Goal: Information Seeking & Learning: Learn about a topic

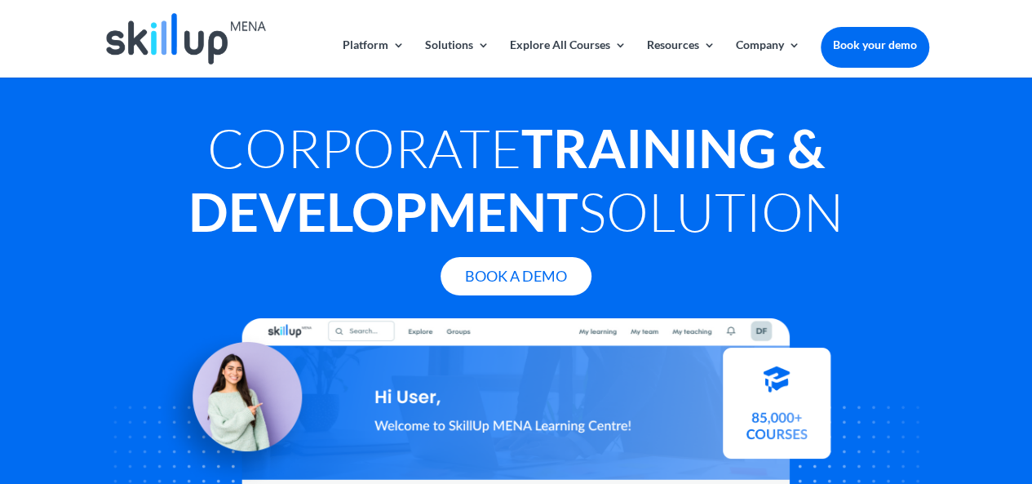
click at [210, 34] on img at bounding box center [186, 38] width 160 height 51
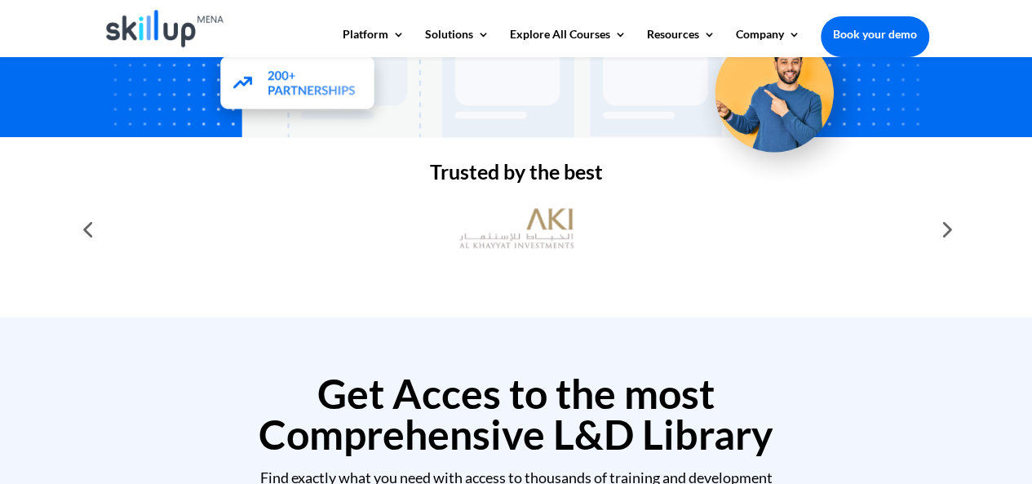
scroll to position [455, 0]
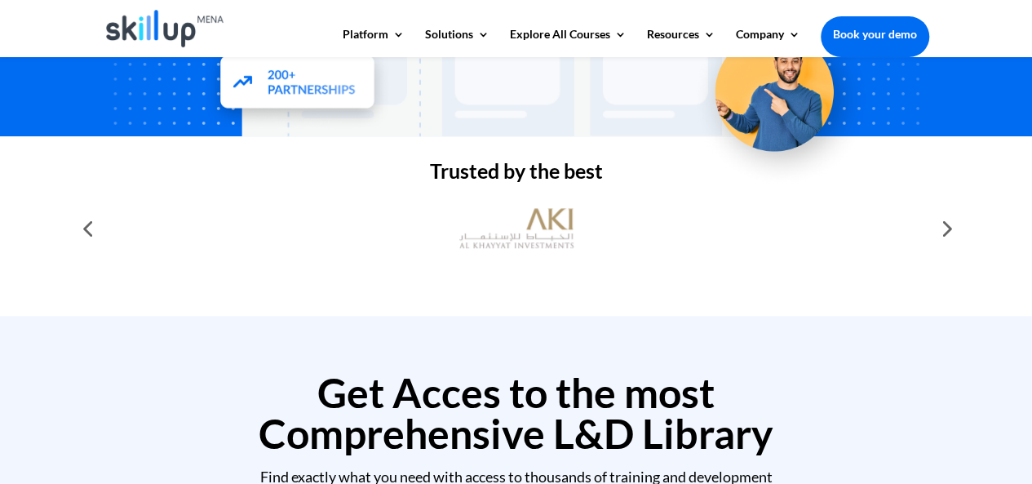
click at [952, 232] on div at bounding box center [945, 228] width 33 height 33
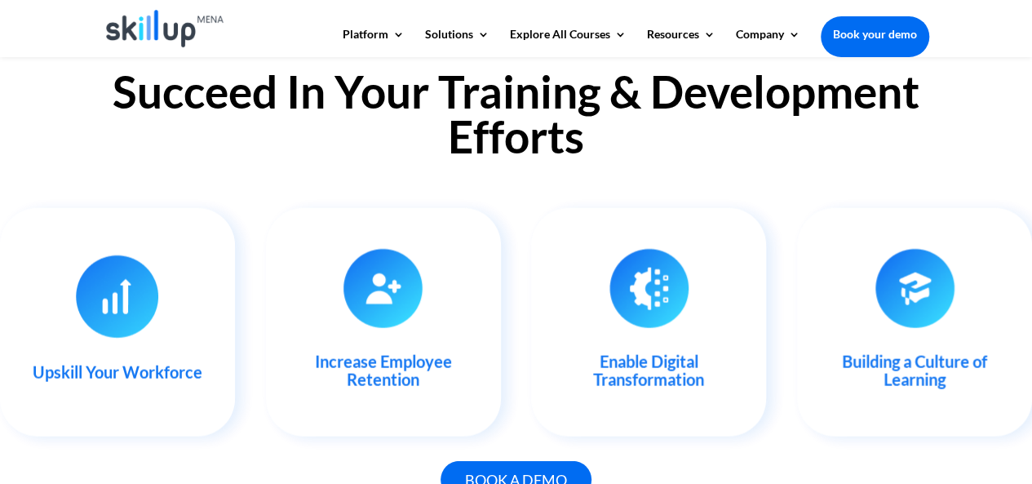
scroll to position [1647, 0]
